Goal: Navigation & Orientation: Find specific page/section

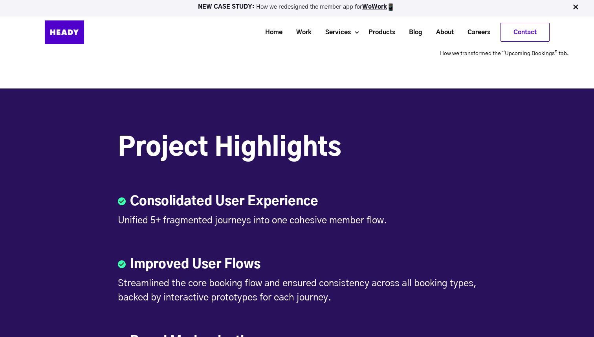
scroll to position [1393, 0]
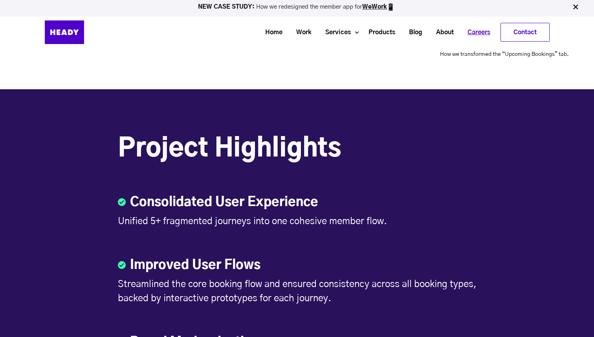
click at [483, 29] on link "Careers" at bounding box center [476, 32] width 37 height 15
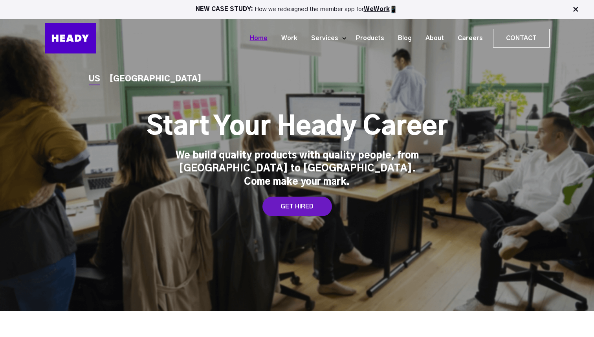
click at [267, 37] on link "Home" at bounding box center [255, 38] width 31 height 15
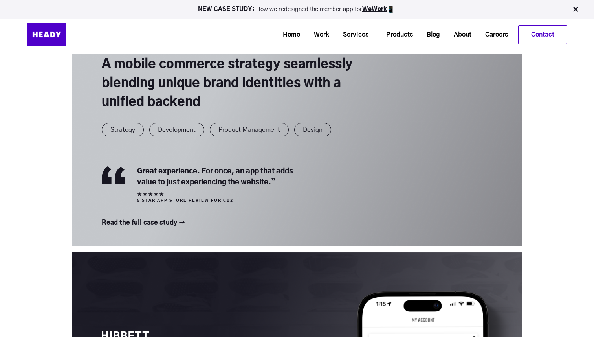
scroll to position [823, 0]
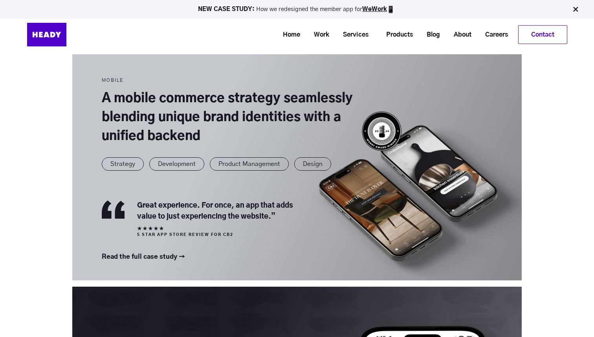
click at [261, 163] on link at bounding box center [297, 147] width 450 height 266
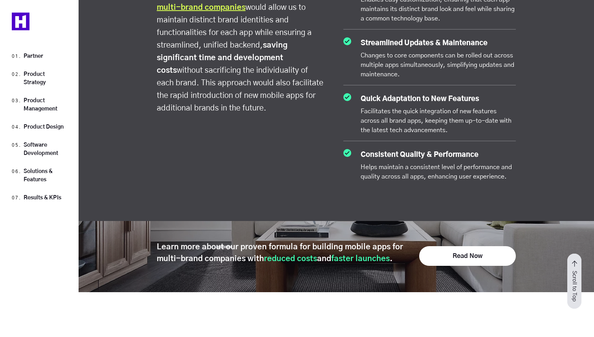
scroll to position [1483, 0]
